Goal: Navigation & Orientation: Locate item on page

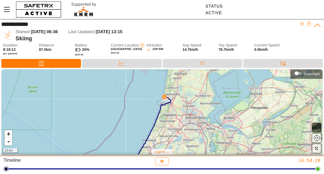
drag, startPoint x: 172, startPoint y: 92, endPoint x: 183, endPoint y: 111, distance: 21.4
click at [183, 111] on div "+ - 10 km" at bounding box center [162, 111] width 321 height 85
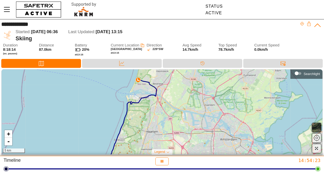
drag, startPoint x: 168, startPoint y: 99, endPoint x: 179, endPoint y: 110, distance: 16.2
click at [179, 110] on div "+ - 5 km" at bounding box center [162, 111] width 321 height 85
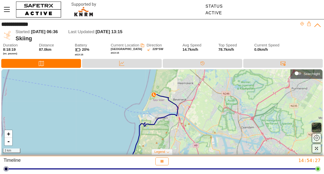
drag, startPoint x: 192, startPoint y: 106, endPoint x: 195, endPoint y: 108, distance: 4.1
click at [195, 108] on div "+ - 3 km" at bounding box center [162, 111] width 321 height 85
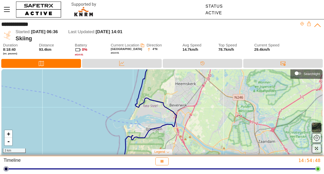
drag, startPoint x: 182, startPoint y: 105, endPoint x: 190, endPoint y: 111, distance: 10.5
click at [190, 111] on div "+ - 3 km" at bounding box center [162, 111] width 321 height 85
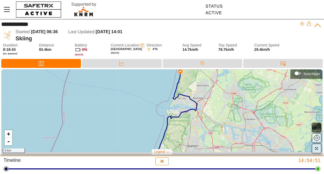
drag, startPoint x: 220, startPoint y: 107, endPoint x: 205, endPoint y: 96, distance: 18.5
click at [205, 96] on div "+ - 5 km" at bounding box center [162, 111] width 321 height 85
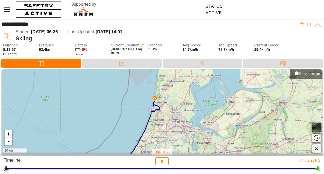
drag, startPoint x: 205, startPoint y: 97, endPoint x: 171, endPoint y: 119, distance: 40.2
click at [173, 123] on div "+ - 20 km" at bounding box center [162, 111] width 321 height 85
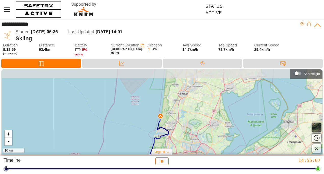
drag, startPoint x: 172, startPoint y: 112, endPoint x: 178, endPoint y: 122, distance: 12.1
click at [178, 123] on div "+ - 10 km" at bounding box center [162, 111] width 321 height 85
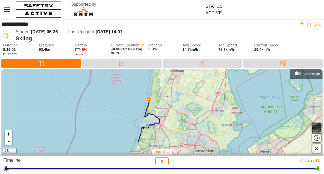
drag, startPoint x: 178, startPoint y: 121, endPoint x: 170, endPoint y: 102, distance: 20.8
click at [170, 102] on div "+ - 5 km" at bounding box center [162, 111] width 321 height 85
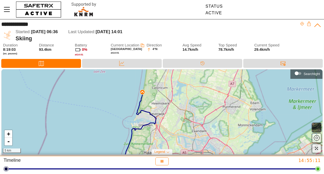
drag, startPoint x: 168, startPoint y: 107, endPoint x: 179, endPoint y: 100, distance: 13.1
click at [178, 100] on div "+ - 5 km" at bounding box center [162, 111] width 321 height 85
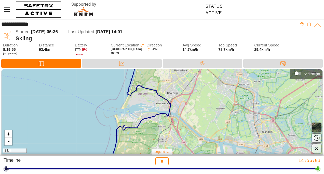
click at [171, 117] on div "+ - 3 km" at bounding box center [162, 111] width 321 height 85
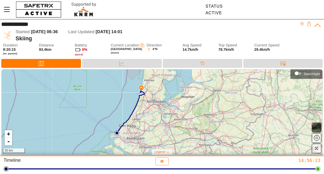
drag, startPoint x: 170, startPoint y: 125, endPoint x: 158, endPoint y: 100, distance: 27.7
click at [158, 100] on div "+ - 30 km" at bounding box center [162, 111] width 321 height 85
